Goal: Information Seeking & Learning: Understand process/instructions

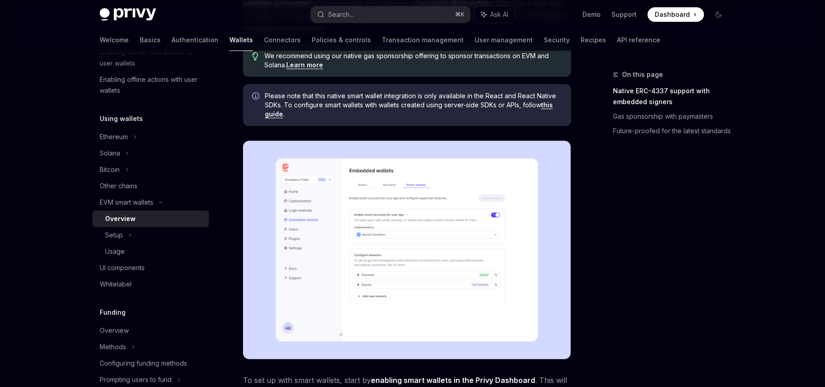
scroll to position [174, 0]
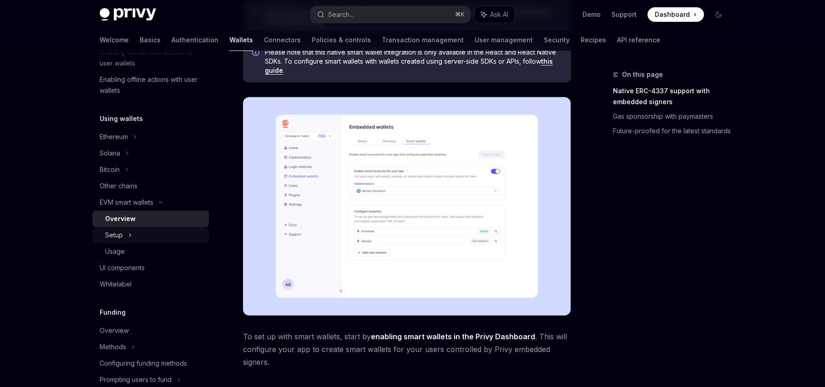
click at [124, 237] on div "Setup" at bounding box center [150, 235] width 117 height 16
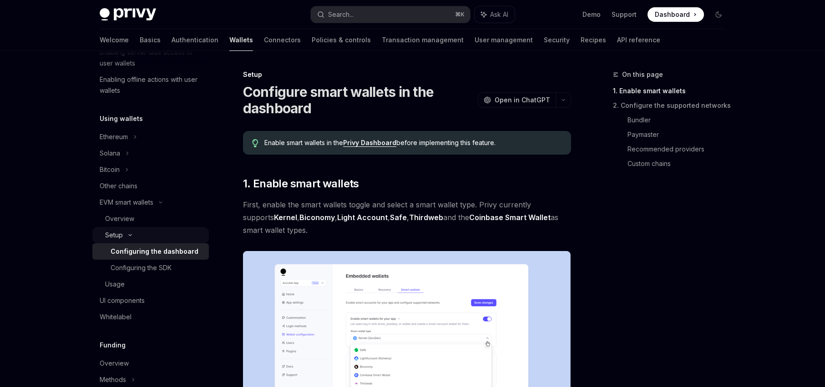
click at [124, 237] on div "Setup" at bounding box center [150, 235] width 117 height 16
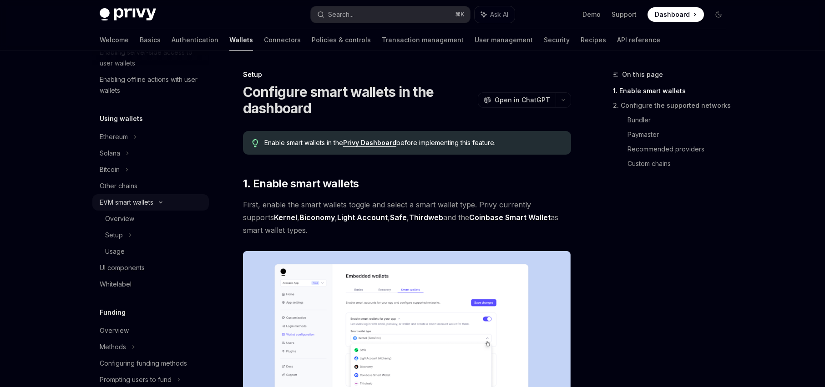
click at [131, 199] on div "EVM smart wallets" at bounding box center [127, 202] width 54 height 11
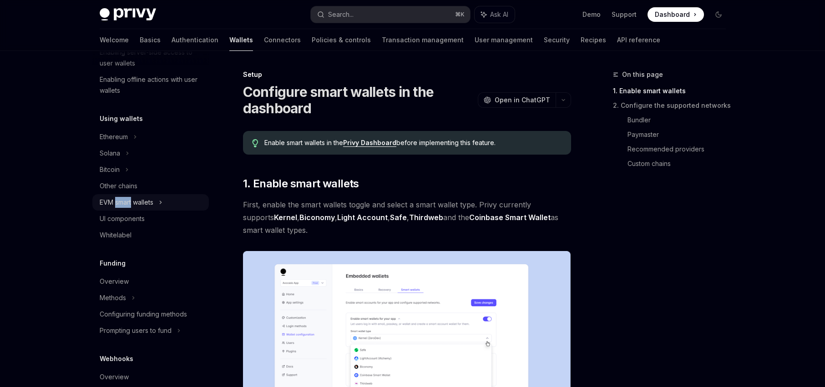
click at [131, 199] on div "EVM smart wallets" at bounding box center [127, 202] width 54 height 11
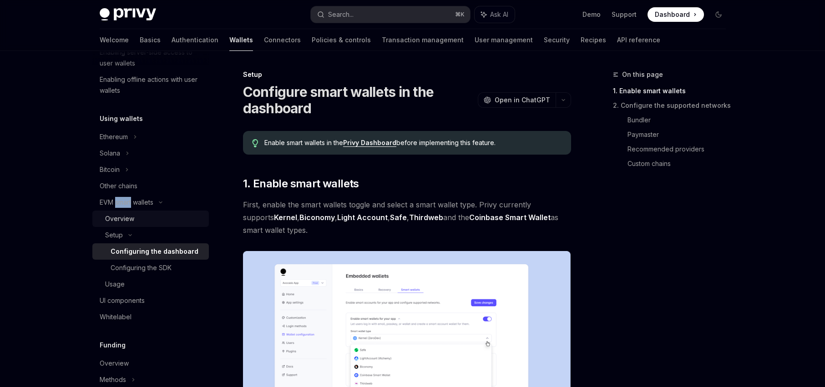
click at [134, 219] on div "Overview" at bounding box center [154, 219] width 98 height 11
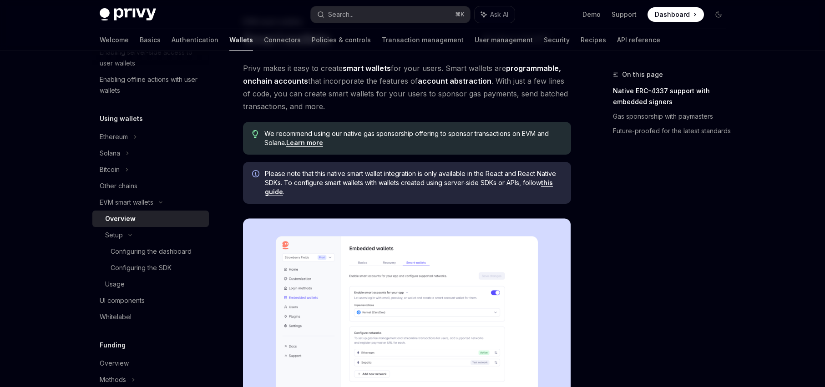
click at [633, 239] on div "On this page Native ERC-4337 support with embedded signers Gas sponsorship with…" at bounding box center [664, 228] width 138 height 318
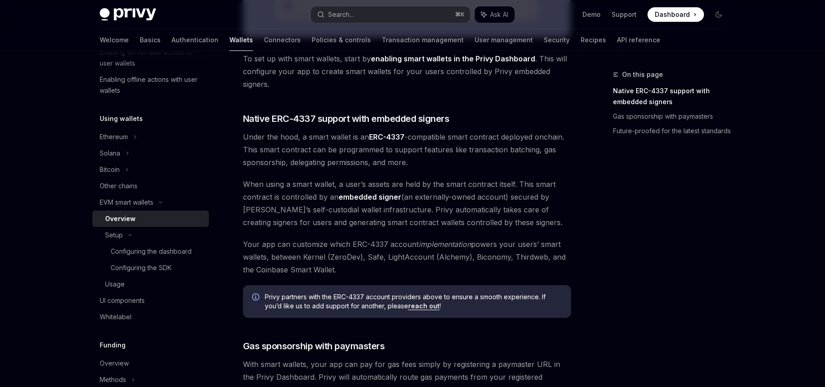
scroll to position [490, 0]
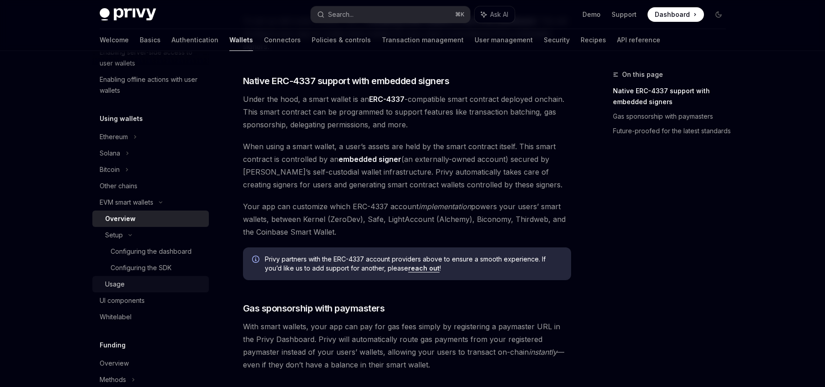
click at [128, 287] on div "Usage" at bounding box center [154, 284] width 98 height 11
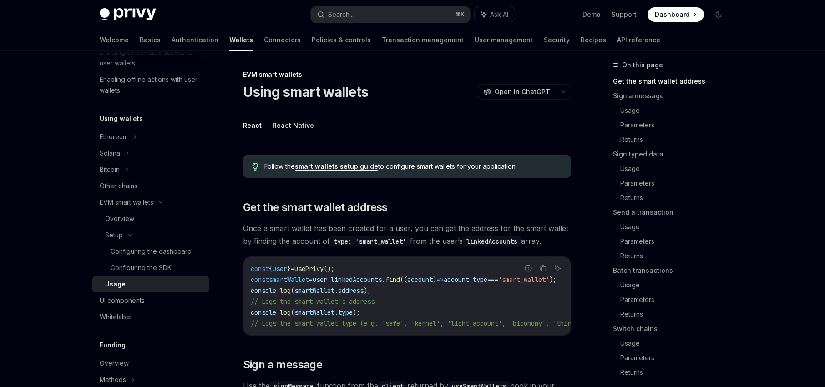
scroll to position [477, 0]
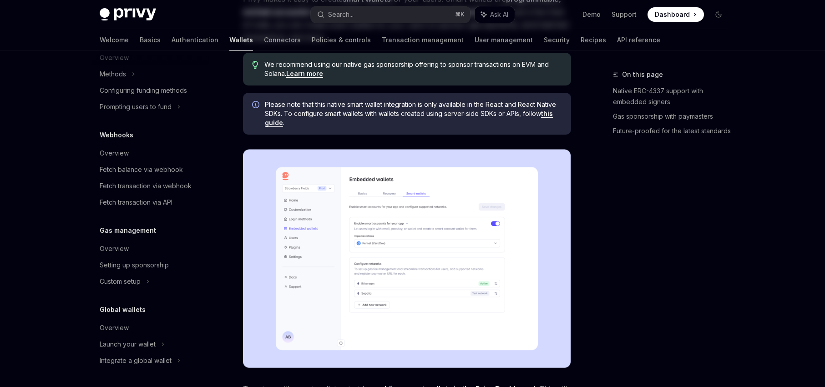
scroll to position [171, 0]
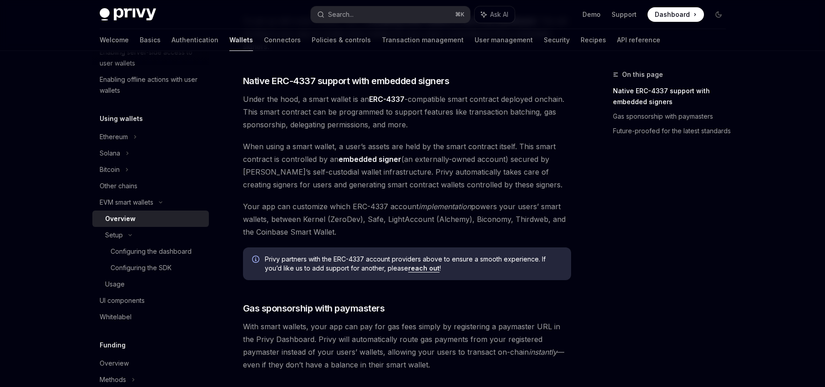
type textarea "*"
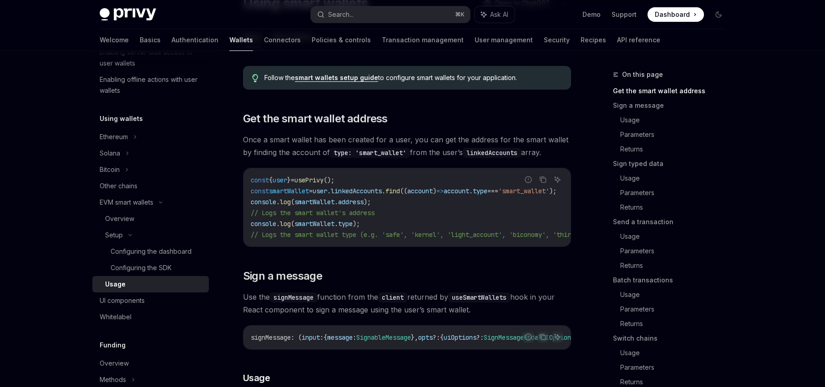
scroll to position [297, 0]
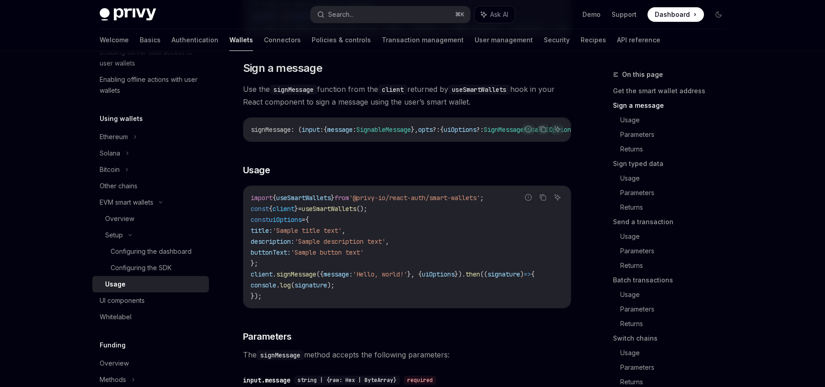
click at [356, 246] on span "'Sample description text'" at bounding box center [340, 242] width 91 height 8
click at [364, 257] on span "'Sample button text'" at bounding box center [327, 253] width 73 height 8
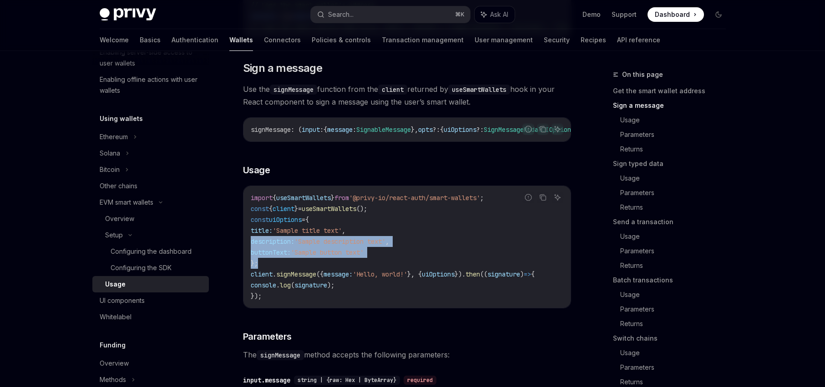
drag, startPoint x: 388, startPoint y: 265, endPoint x: 244, endPoint y: 248, distance: 144.9
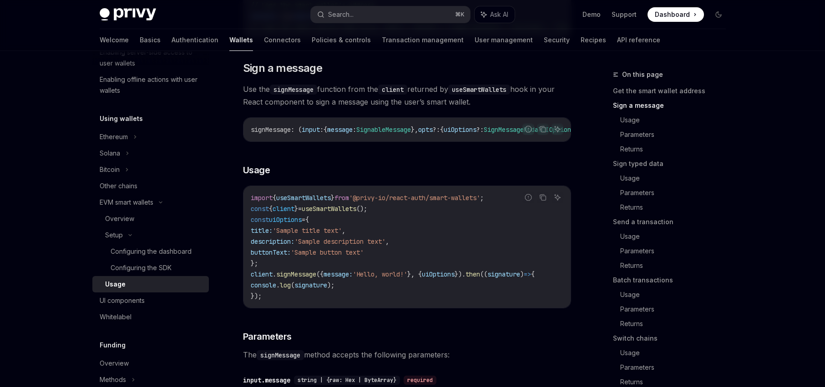
click at [272, 264] on code "import { useSmartWallets } from '@privy-io/react-auth/smart-wallets' ; const { …" at bounding box center [407, 247] width 313 height 109
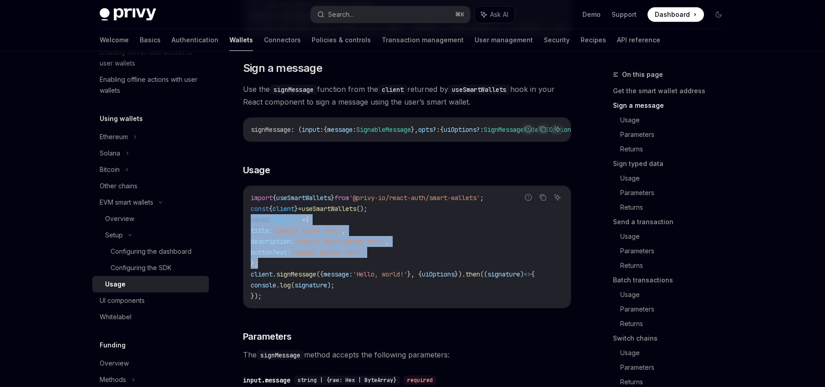
drag, startPoint x: 259, startPoint y: 267, endPoint x: 248, endPoint y: 229, distance: 39.9
click at [248, 229] on div "import { useSmartWallets } from '@privy-io/react-auth/smart-wallets' ; const { …" at bounding box center [407, 247] width 327 height 122
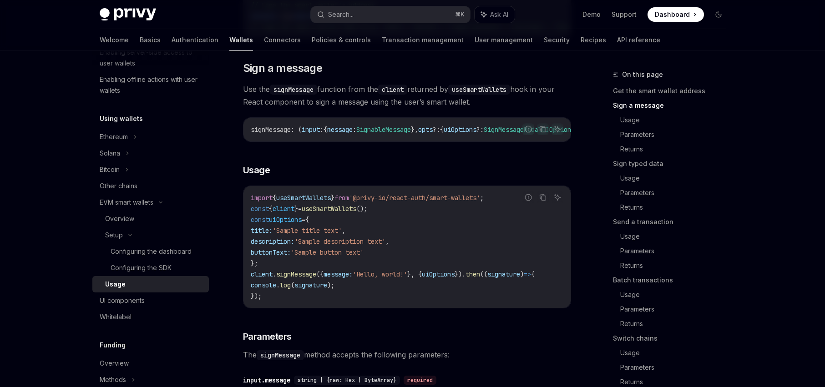
click at [269, 224] on span "const" at bounding box center [260, 220] width 18 height 8
click at [280, 224] on span "uiOptions" at bounding box center [285, 220] width 33 height 8
click at [386, 228] on code "import { useSmartWallets } from '@privy-io/react-auth/smart-wallets' ; const { …" at bounding box center [407, 247] width 313 height 109
click at [480, 279] on span "then" at bounding box center [473, 274] width 15 height 8
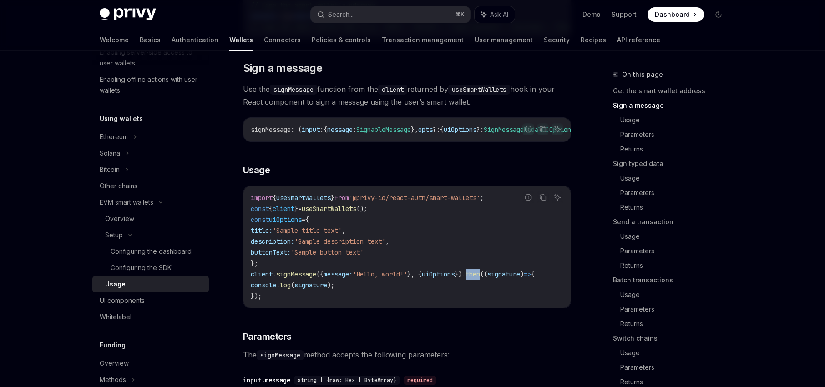
click at [480, 279] on span "then" at bounding box center [473, 274] width 15 height 8
click at [490, 271] on code "import { useSmartWallets } from '@privy-io/react-auth/smart-wallets' ; const { …" at bounding box center [407, 247] width 313 height 109
drag, startPoint x: 285, startPoint y: 281, endPoint x: 347, endPoint y: 280, distance: 62.4
click at [347, 279] on span "client . signMessage ({ message: 'Hello, world!' }, { uiOptions }). then (( sig…" at bounding box center [393, 274] width 284 height 8
click at [347, 279] on span "message:" at bounding box center [338, 274] width 29 height 8
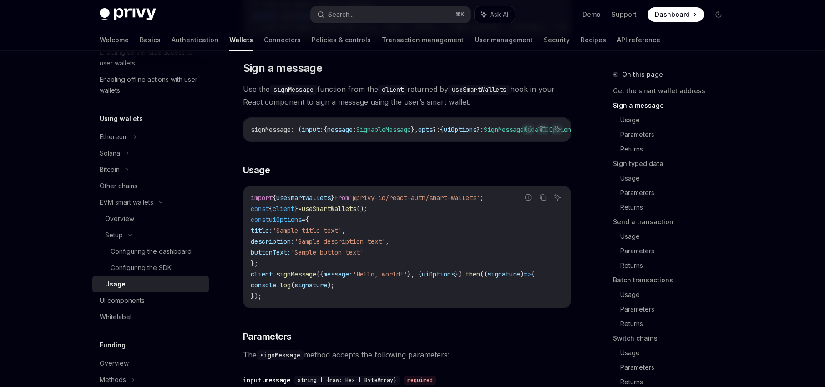
click at [296, 279] on span "signMessage" at bounding box center [296, 274] width 40 height 8
click at [297, 279] on span "signMessage" at bounding box center [296, 274] width 40 height 8
click at [363, 274] on code "import { useSmartWallets } from '@privy-io/react-auth/smart-wallets' ; const { …" at bounding box center [407, 247] width 313 height 109
click at [364, 257] on span "'Sample button text'" at bounding box center [327, 253] width 73 height 8
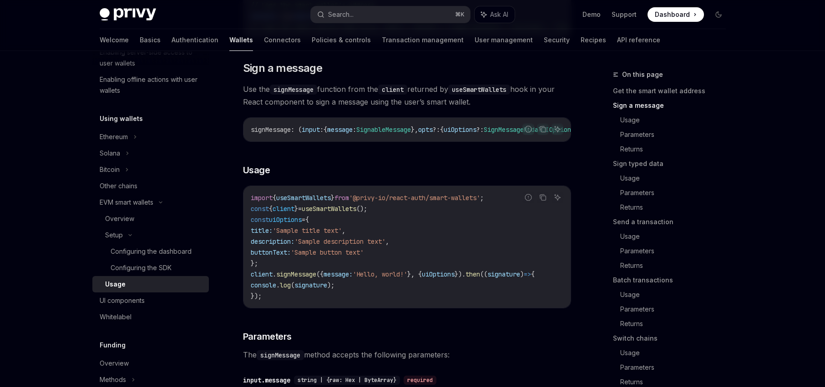
click at [391, 262] on code "import { useSmartWallets } from '@privy-io/react-auth/smart-wallets' ; const { …" at bounding box center [407, 247] width 313 height 109
click at [352, 257] on span "'Sample button text'" at bounding box center [327, 253] width 73 height 8
drag, startPoint x: 352, startPoint y: 263, endPoint x: 374, endPoint y: 263, distance: 21.9
click at [352, 257] on span "'Sample button text'" at bounding box center [327, 253] width 73 height 8
click at [412, 263] on code "import { useSmartWallets } from '@privy-io/react-auth/smart-wallets' ; const { …" at bounding box center [407, 247] width 313 height 109
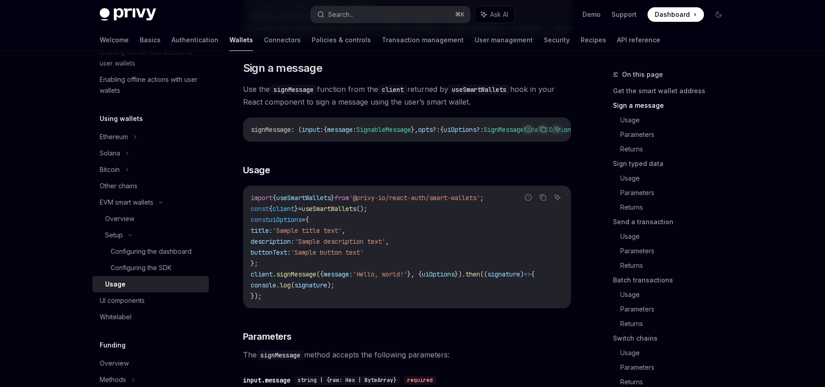
click at [338, 213] on span "useSmartWallets" at bounding box center [329, 209] width 55 height 8
click at [410, 215] on code "import { useSmartWallets } from '@privy-io/react-auth/smart-wallets' ; const { …" at bounding box center [407, 247] width 313 height 109
drag, startPoint x: 381, startPoint y: 215, endPoint x: 315, endPoint y: 218, distance: 65.2
click at [315, 213] on span "const { client } = useSmartWallets ();" at bounding box center [309, 209] width 117 height 8
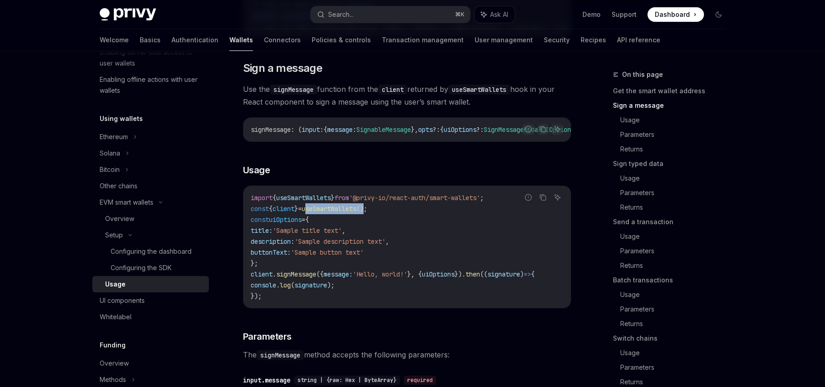
click at [345, 213] on span "useSmartWallets" at bounding box center [329, 209] width 55 height 8
click at [355, 225] on code "import { useSmartWallets } from '@privy-io/react-auth/smart-wallets' ; const { …" at bounding box center [407, 247] width 313 height 109
click at [292, 224] on span "uiOptions" at bounding box center [285, 220] width 33 height 8
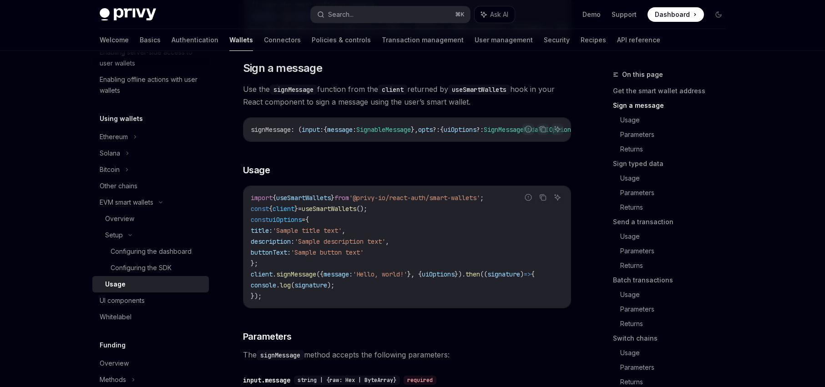
click at [402, 226] on code "import { useSmartWallets } from '@privy-io/react-auth/smart-wallets' ; const { …" at bounding box center [407, 247] width 313 height 109
drag, startPoint x: 316, startPoint y: 233, endPoint x: 286, endPoint y: 236, distance: 29.7
click at [286, 236] on code "import { useSmartWallets } from '@privy-io/react-auth/smart-wallets' ; const { …" at bounding box center [407, 247] width 313 height 109
click at [309, 224] on span "const uiOptions = {" at bounding box center [280, 220] width 58 height 8
drag, startPoint x: 328, startPoint y: 229, endPoint x: 252, endPoint y: 231, distance: 76.5
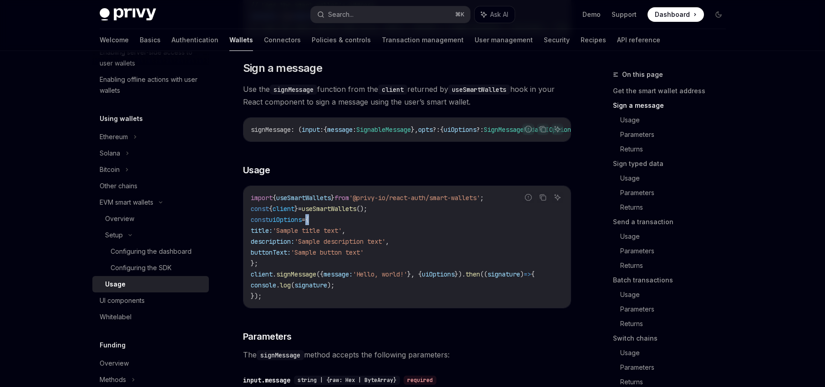
click at [252, 231] on code "import { useSmartWallets } from '@privy-io/react-auth/smart-wallets' ; const { …" at bounding box center [407, 247] width 313 height 109
click at [255, 224] on span "const" at bounding box center [260, 220] width 18 height 8
click at [288, 224] on span "uiOptions" at bounding box center [285, 220] width 33 height 8
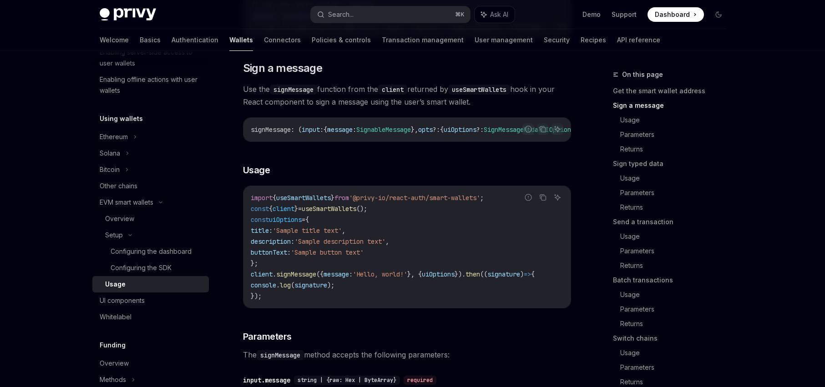
click at [305, 224] on span "=" at bounding box center [304, 220] width 4 height 8
click at [309, 224] on span "{" at bounding box center [307, 220] width 4 height 8
click at [327, 225] on code "import { useSmartWallets } from '@privy-io/react-auth/smart-wallets' ; const { …" at bounding box center [407, 247] width 313 height 109
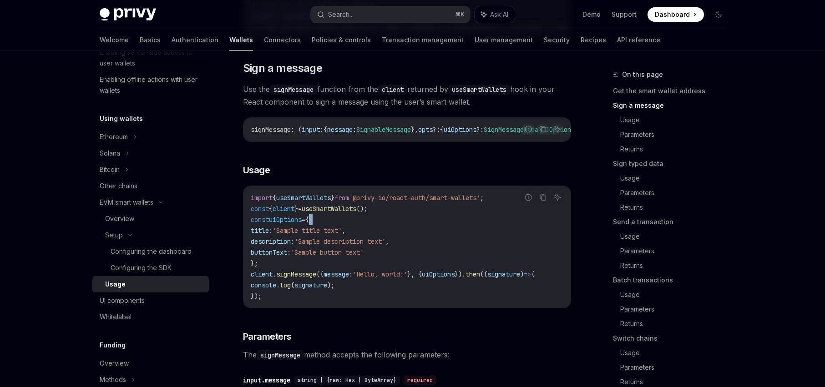
click at [340, 225] on code "import { useSmartWallets } from '@privy-io/react-auth/smart-wallets' ; const { …" at bounding box center [407, 247] width 313 height 109
click at [416, 223] on code "import { useSmartWallets } from '@privy-io/react-auth/smart-wallets' ; const { …" at bounding box center [407, 247] width 313 height 109
